Goal: Task Accomplishment & Management: Use online tool/utility

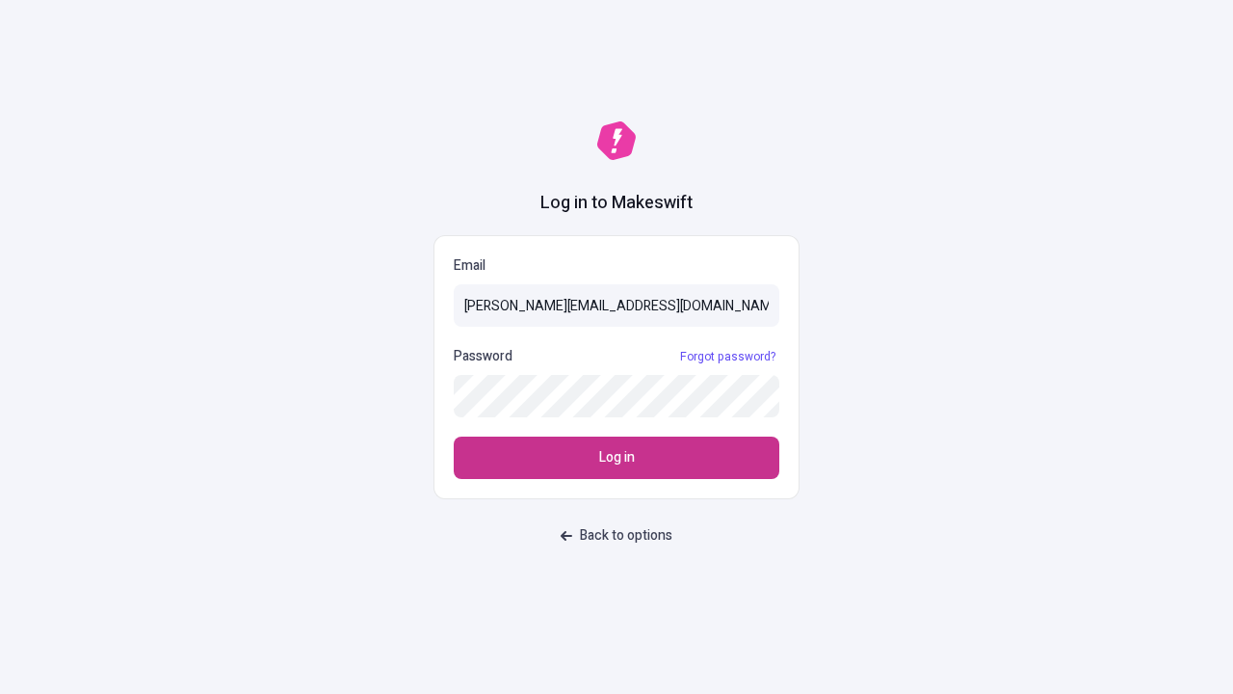
click at [617, 458] on span "Log in" at bounding box center [617, 457] width 36 height 21
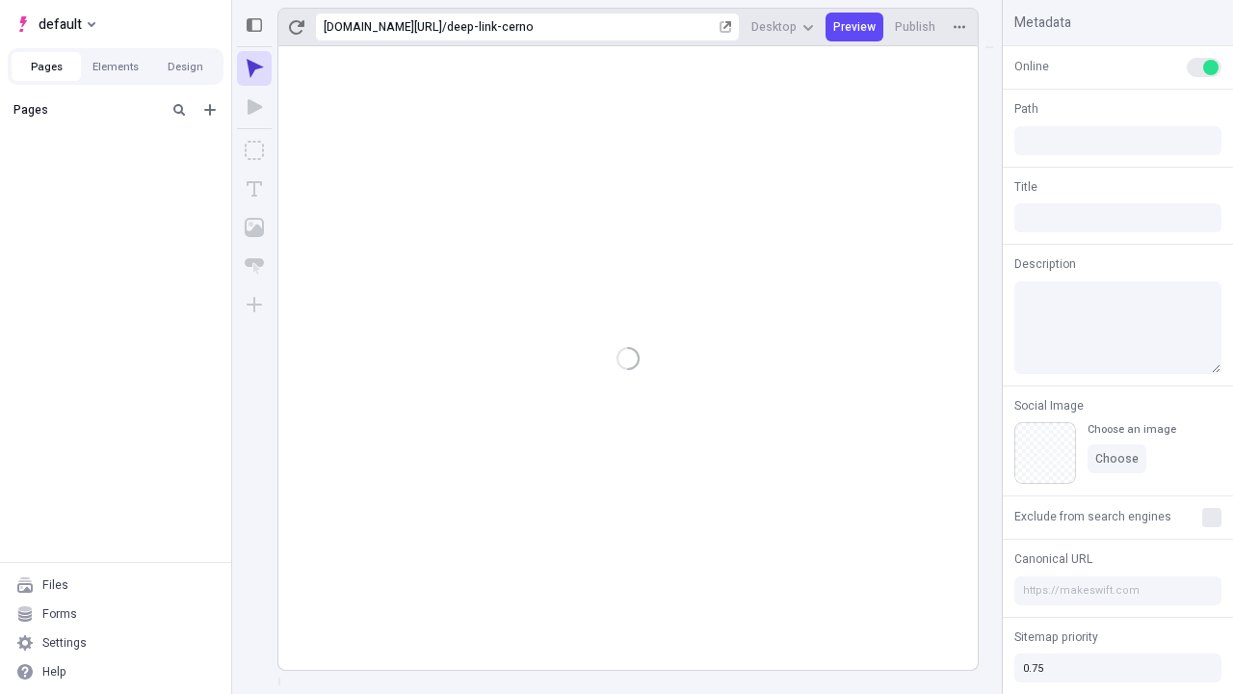
type input "/deep-link-cerno"
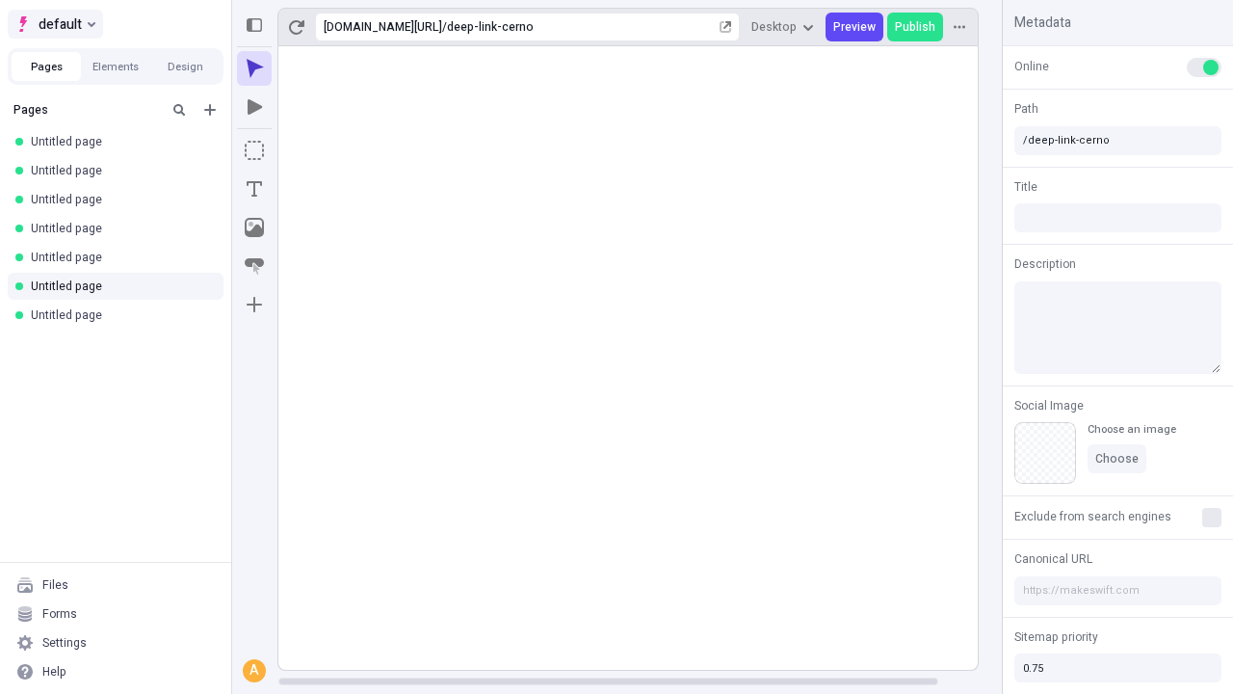
click at [54, 24] on span "default" at bounding box center [60, 24] width 43 height 23
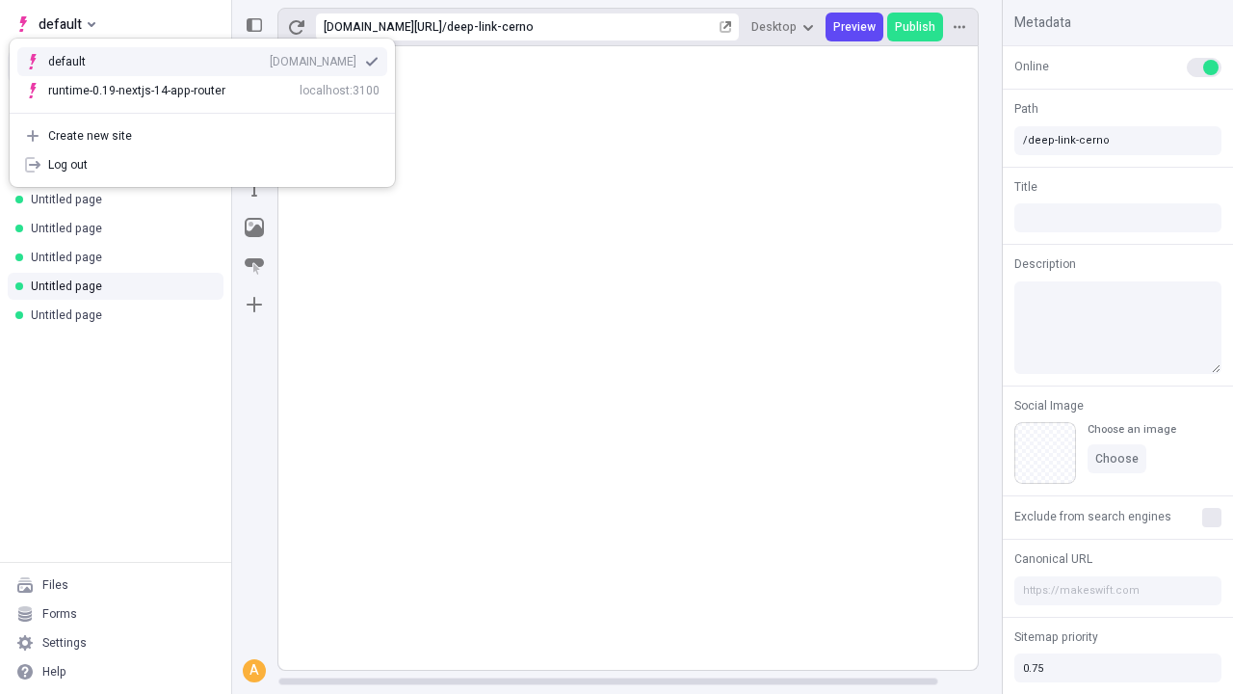
click at [270, 58] on div "[DOMAIN_NAME]" at bounding box center [313, 61] width 87 height 15
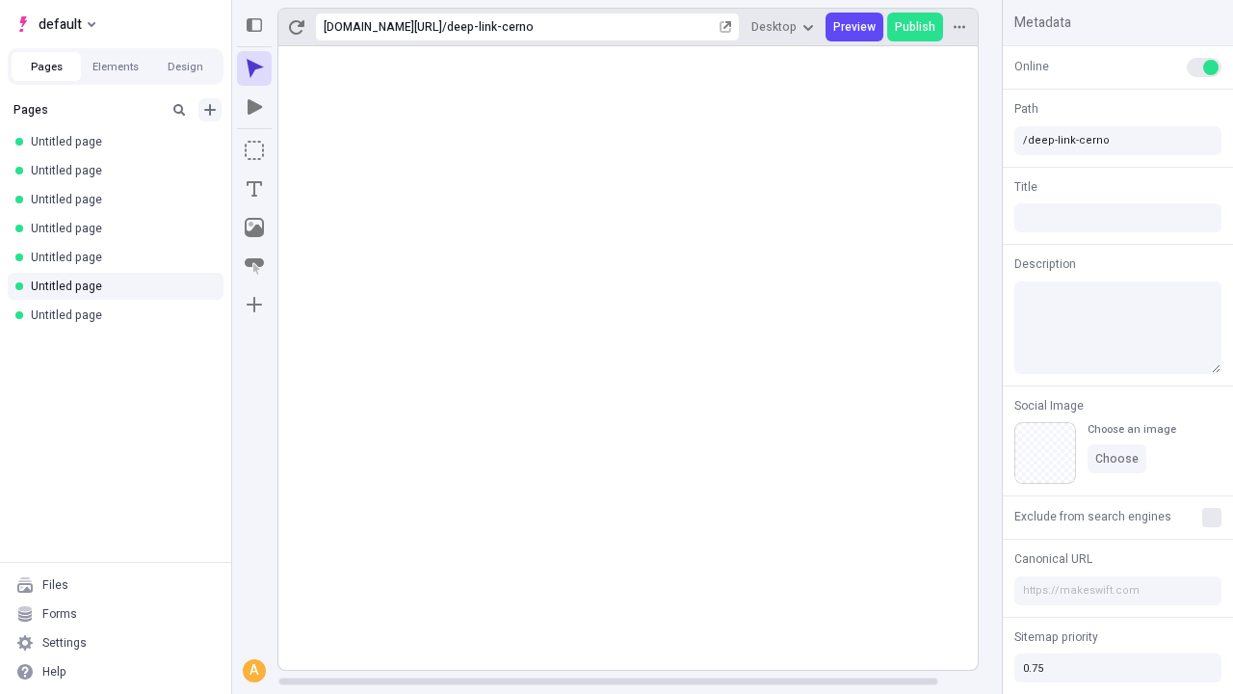
click at [210, 110] on icon "Add new" at bounding box center [210, 110] width 12 height 12
click at [312, 149] on span "Blank page" at bounding box center [323, 149] width 119 height 15
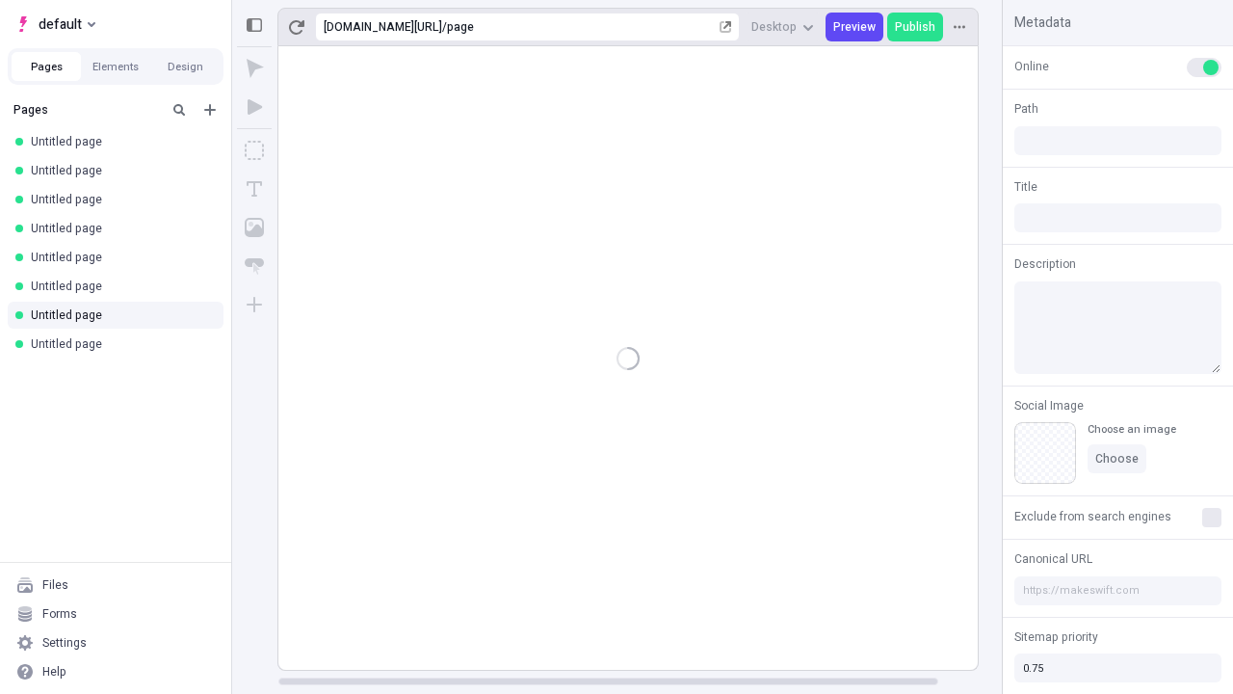
type input "/page"
click at [254, 150] on icon "Box" at bounding box center [254, 150] width 19 height 19
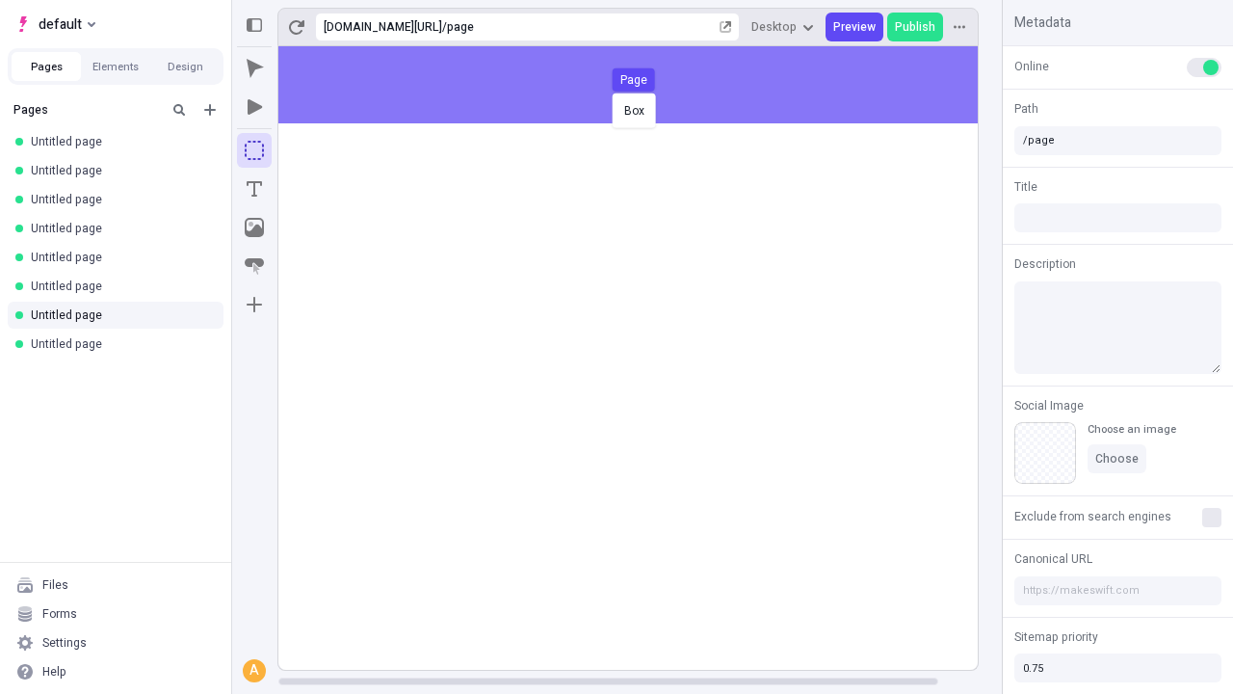
click at [647, 85] on div "Box Page" at bounding box center [616, 347] width 1233 height 694
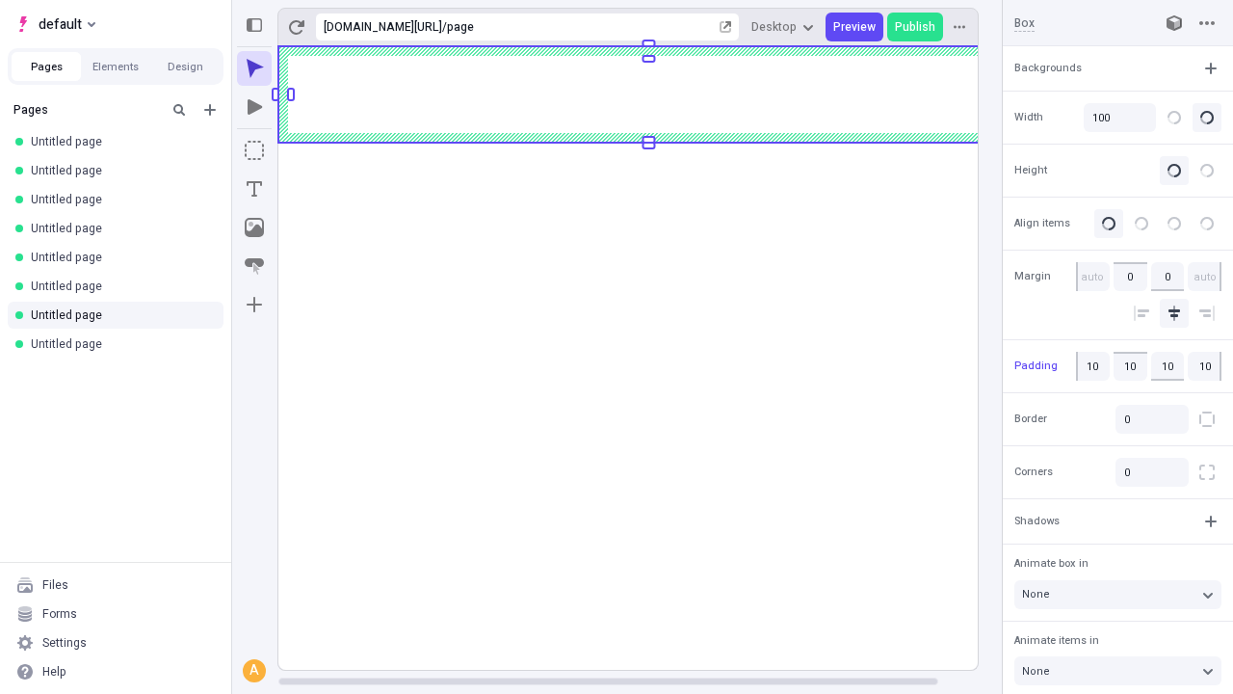
click at [254, 227] on icon "Image" at bounding box center [254, 227] width 19 height 19
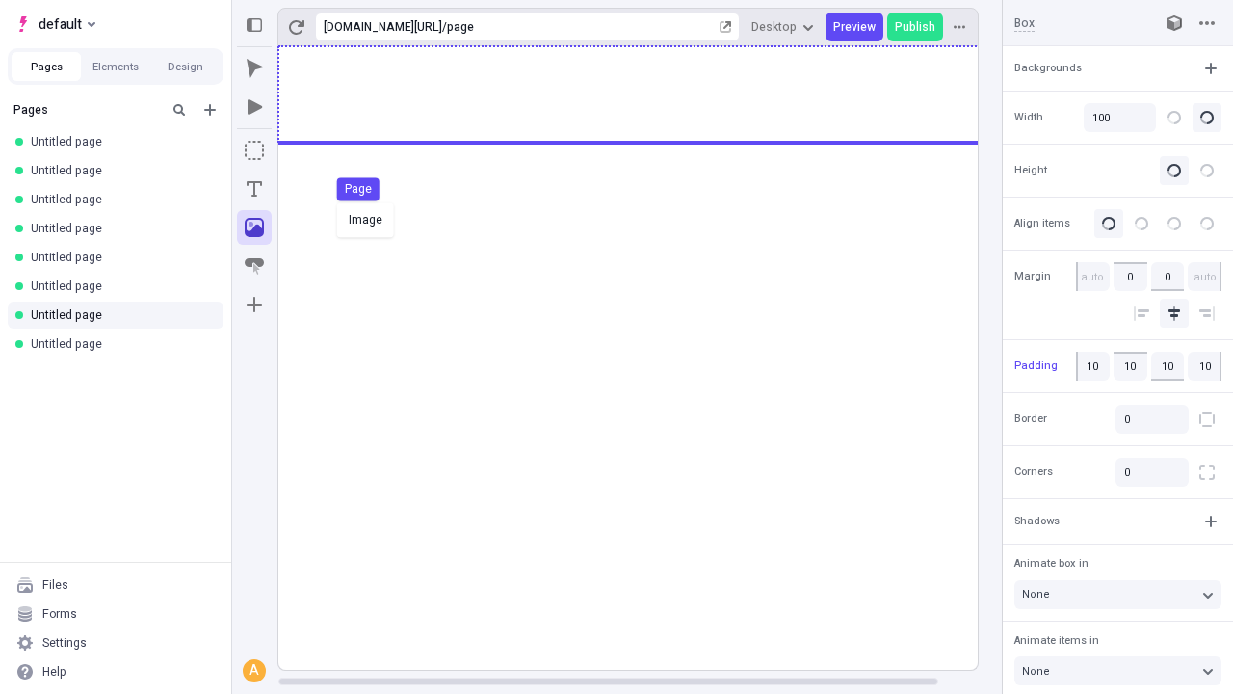
click at [647, 94] on div "Image Page" at bounding box center [616, 347] width 1233 height 694
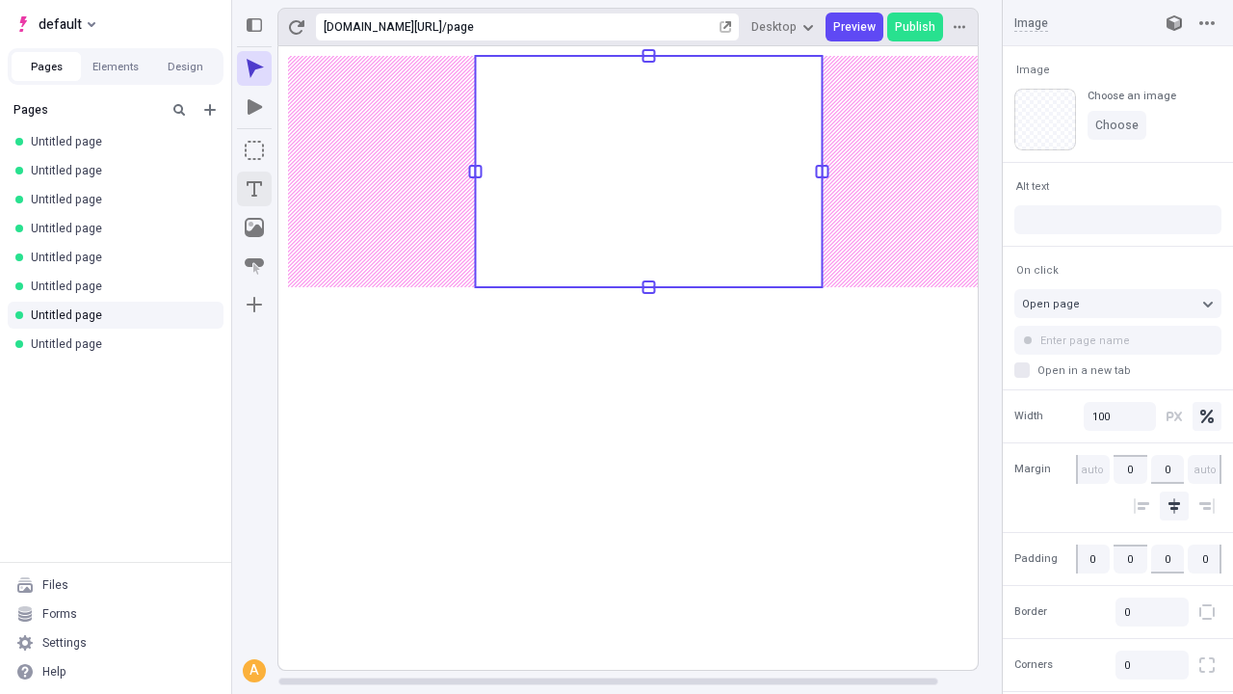
click at [254, 189] on icon "Text" at bounding box center [254, 188] width 15 height 15
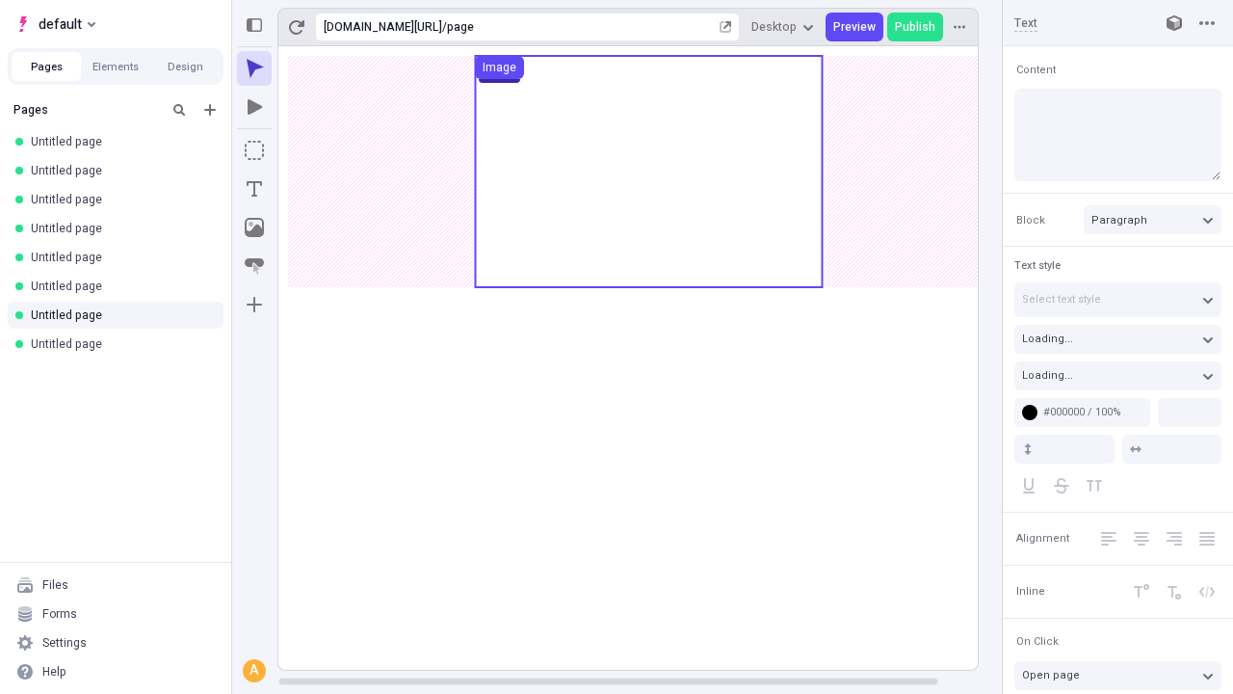
type input "18"
type input "1.5"
type textarea "Fungibly enable robust technologies, to quickly conceptualize progressive inter…"
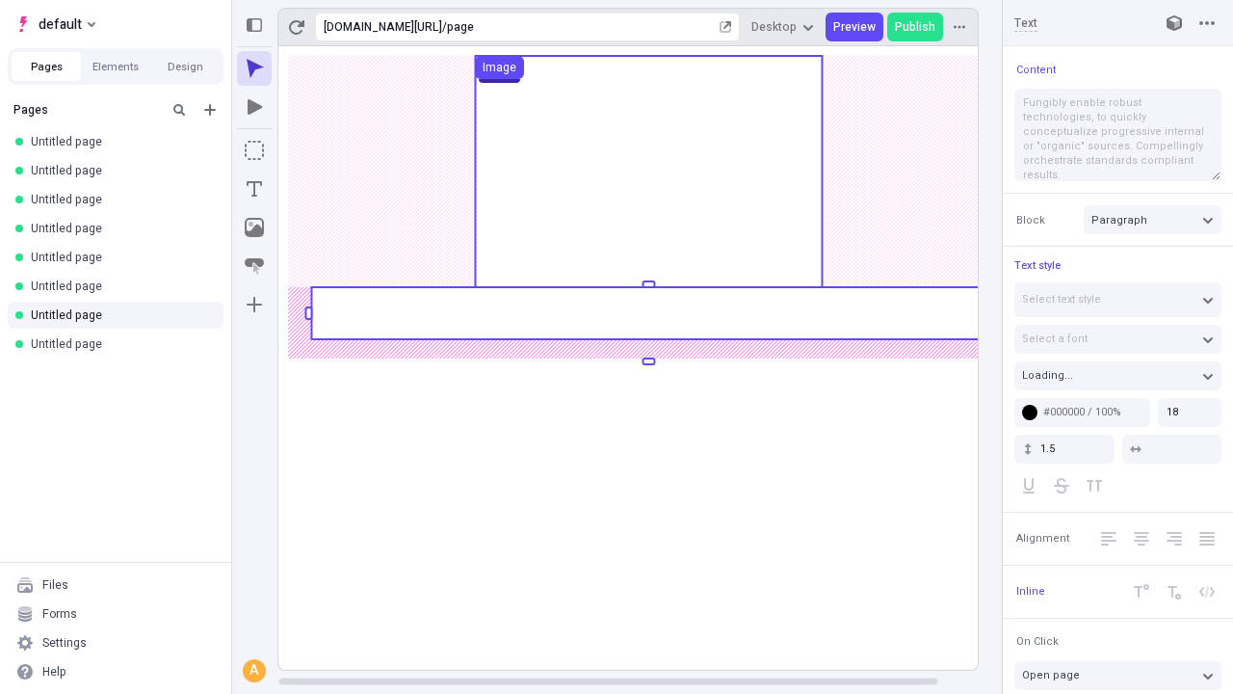
click at [647, 313] on rect at bounding box center [648, 313] width 674 height 52
click at [647, 313] on rect at bounding box center [648, 357] width 741 height 623
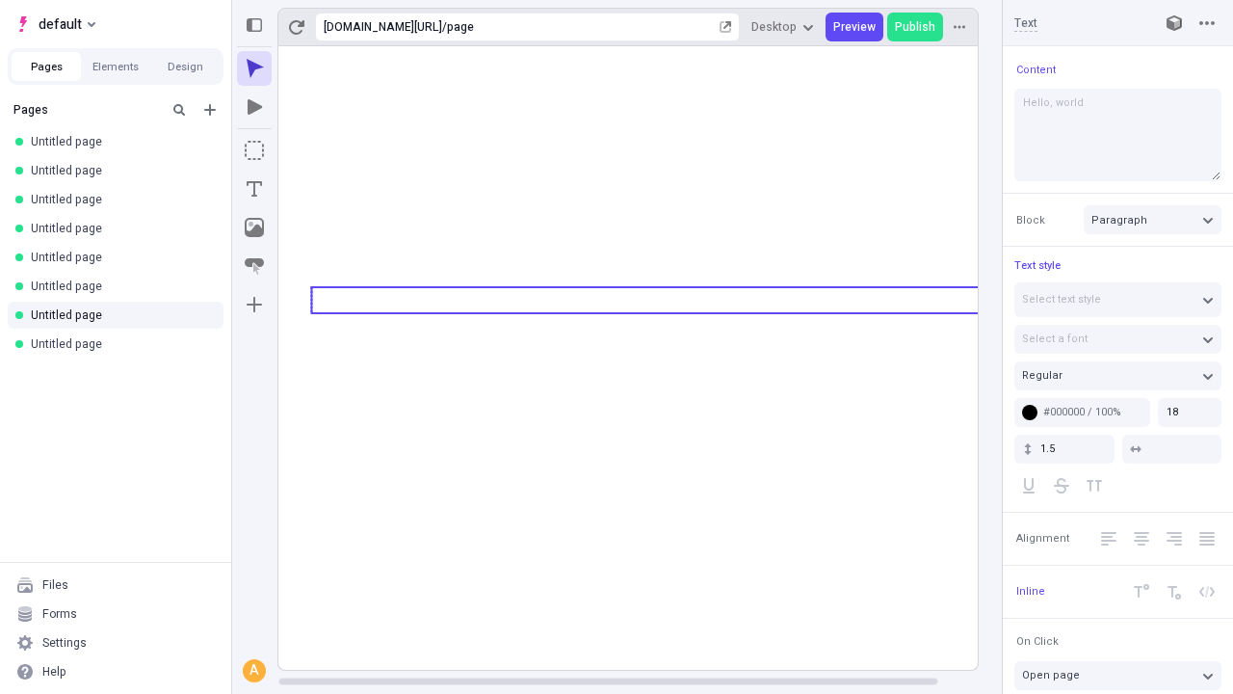
type textarea "Hello, world!"
click at [254, 227] on icon "Image" at bounding box center [254, 227] width 19 height 19
